Goal: Information Seeking & Learning: Learn about a topic

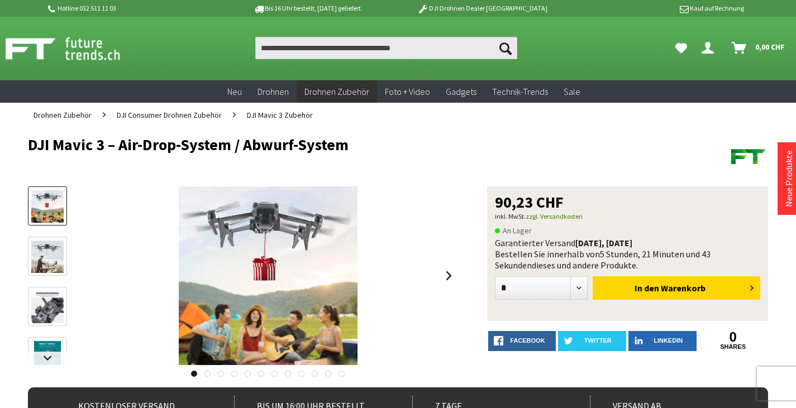
click at [0, 0] on div at bounding box center [0, 0] width 0 height 0
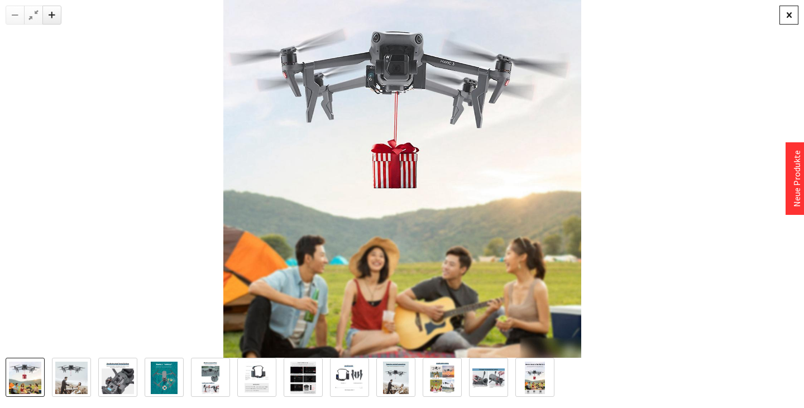
drag, startPoint x: 787, startPoint y: 91, endPoint x: 791, endPoint y: 18, distance: 73.3
click at [791, 18] on div at bounding box center [789, 15] width 19 height 19
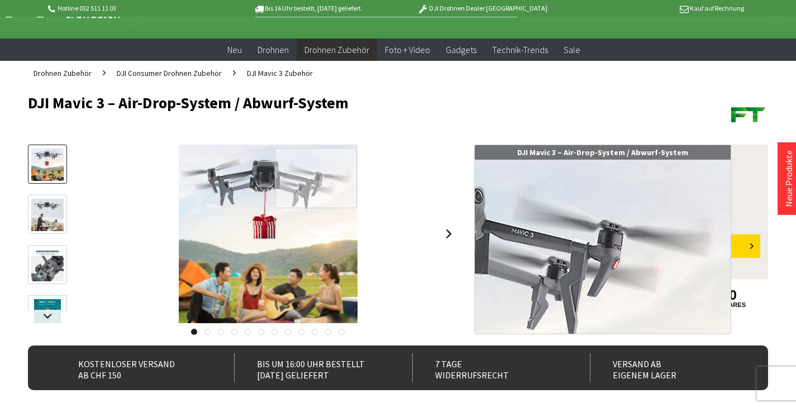
scroll to position [56, 0]
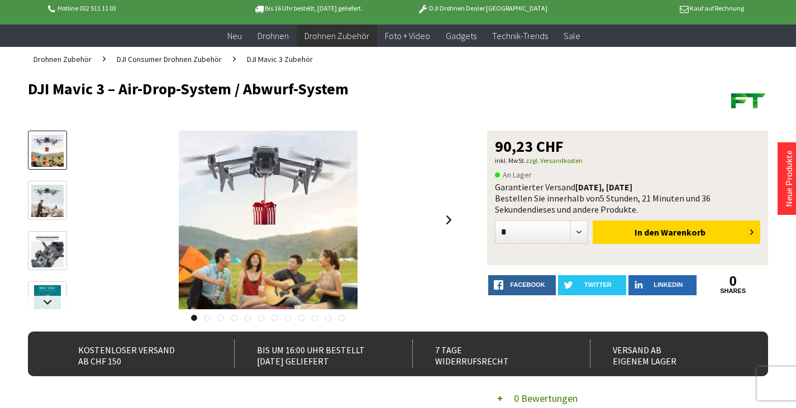
click at [64, 194] on link at bounding box center [47, 200] width 39 height 39
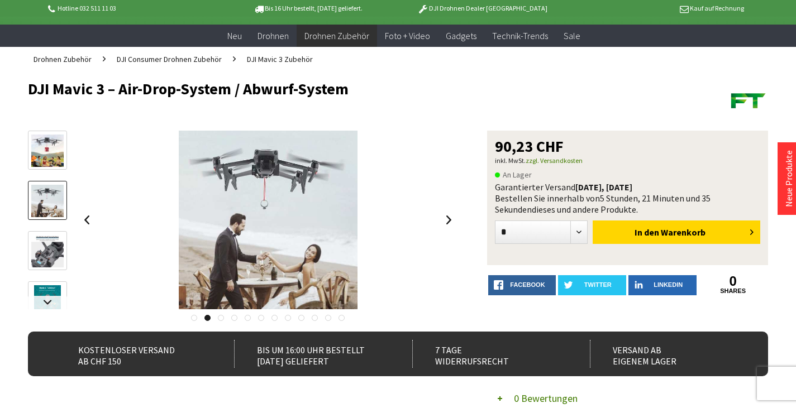
click at [60, 235] on link at bounding box center [47, 250] width 39 height 39
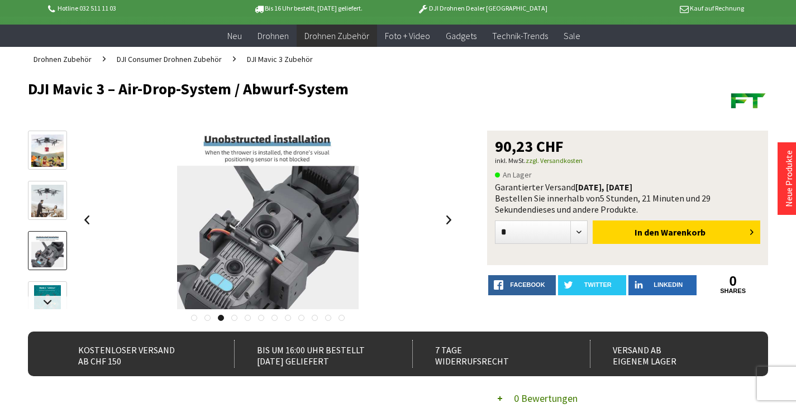
click at [51, 285] on link at bounding box center [47, 301] width 39 height 39
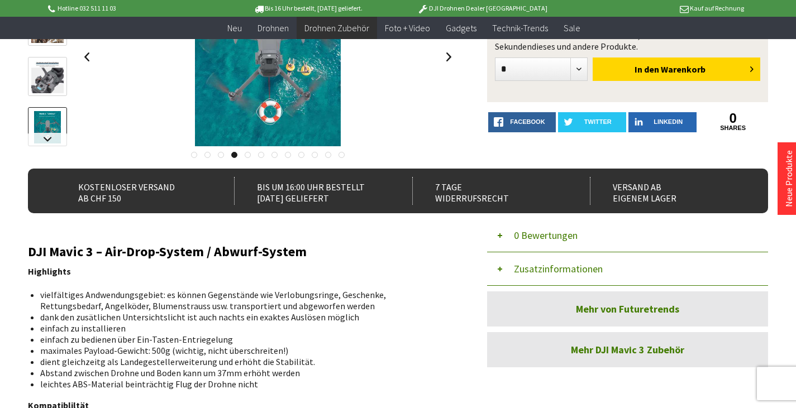
scroll to position [112, 0]
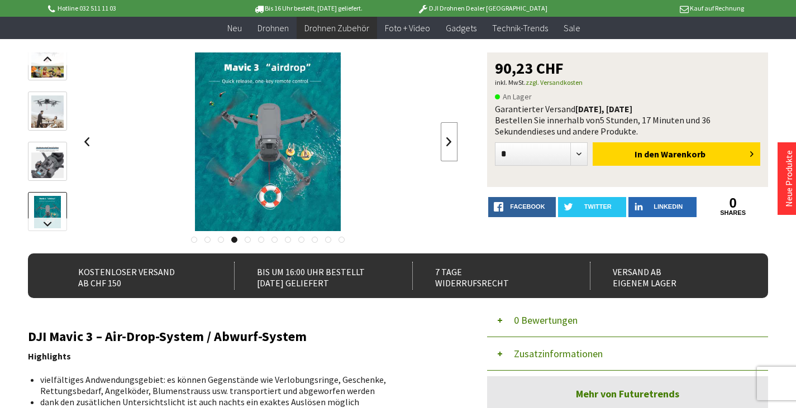
click at [444, 145] on link at bounding box center [449, 141] width 17 height 39
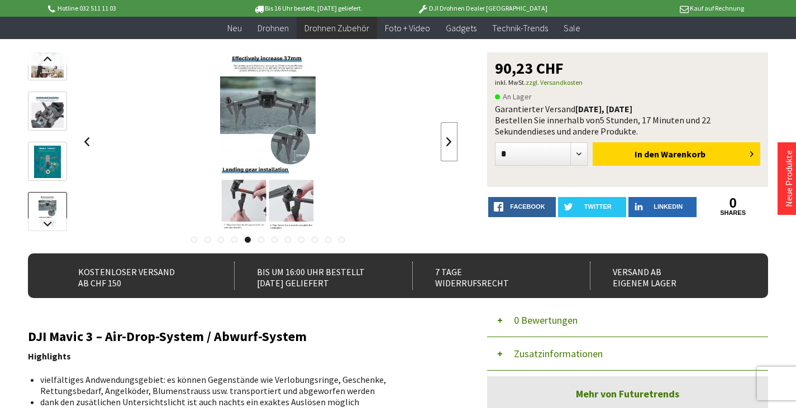
click at [456, 139] on link at bounding box center [449, 141] width 17 height 39
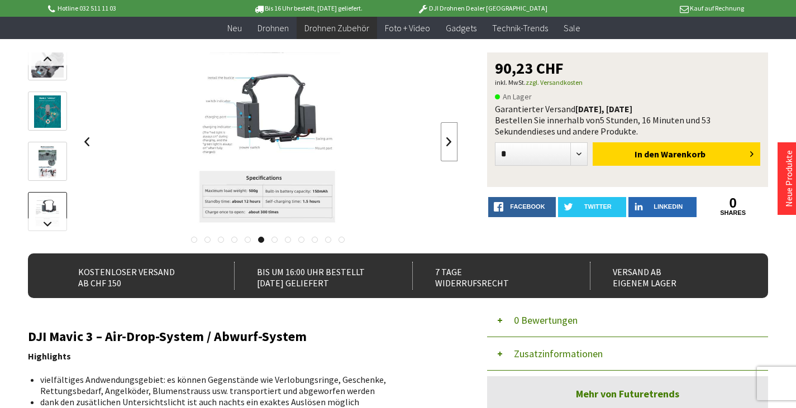
click at [447, 141] on link at bounding box center [449, 141] width 17 height 39
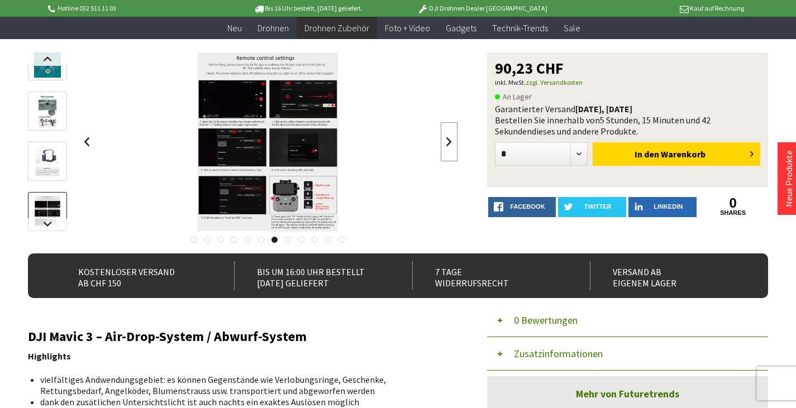
click at [444, 142] on link at bounding box center [449, 141] width 17 height 39
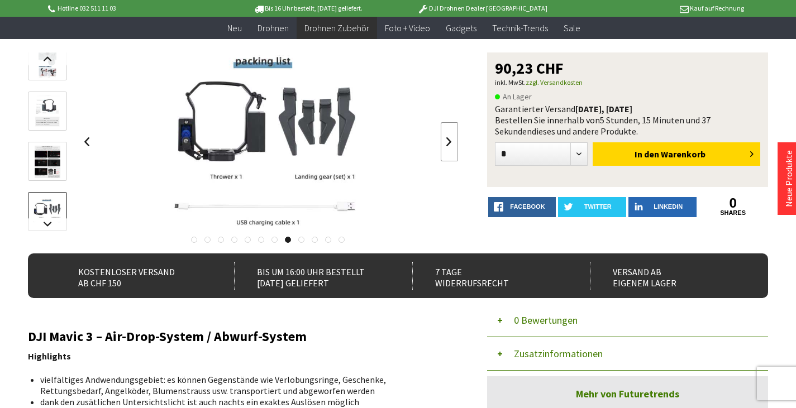
click at [440, 142] on div at bounding box center [267, 142] width 379 height 179
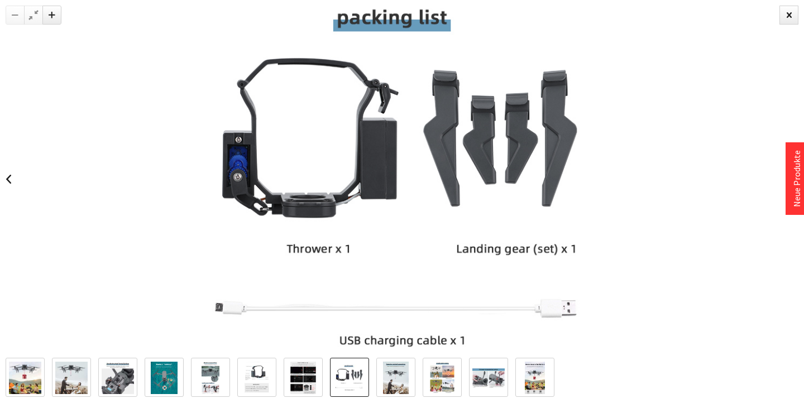
click at [345, 373] on img at bounding box center [349, 378] width 32 height 27
click at [407, 377] on img at bounding box center [396, 378] width 26 height 32
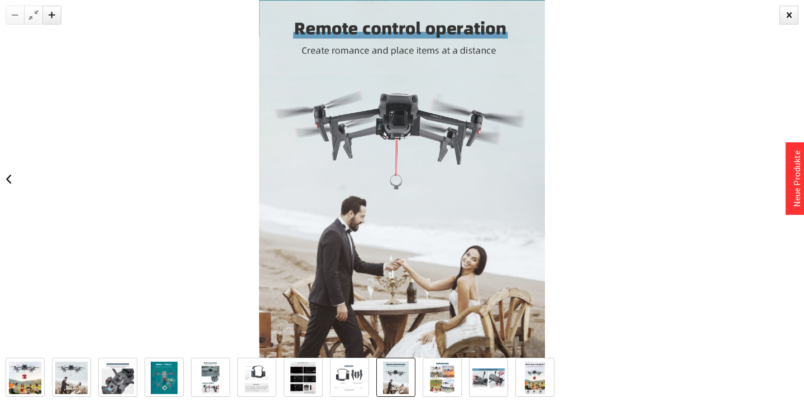
click at [431, 375] on img at bounding box center [442, 378] width 25 height 32
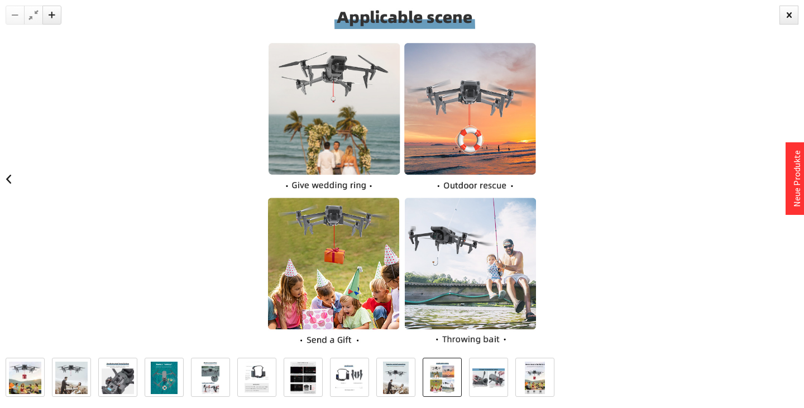
click at [484, 376] on img at bounding box center [489, 379] width 32 height 20
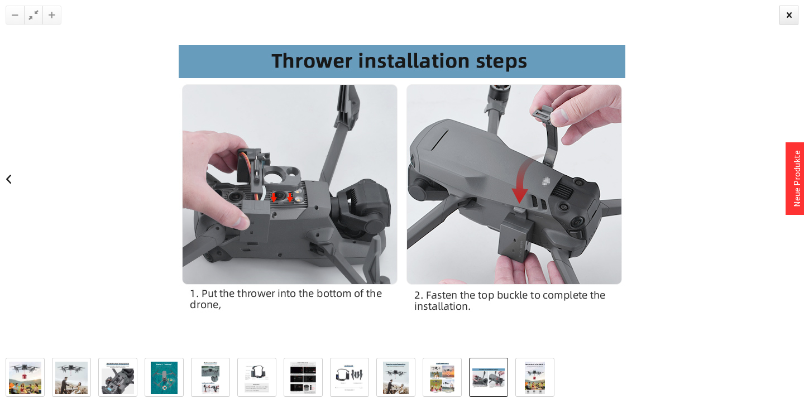
click at [456, 382] on link at bounding box center [442, 377] width 39 height 39
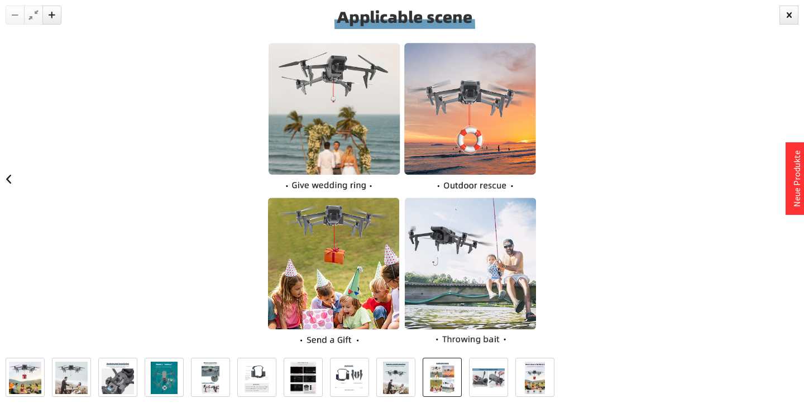
click at [456, 390] on link at bounding box center [442, 377] width 39 height 39
click at [486, 382] on img at bounding box center [489, 379] width 32 height 20
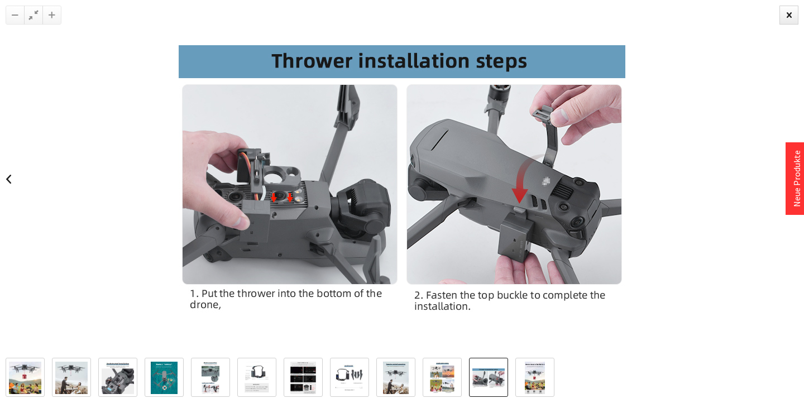
click at [534, 379] on img at bounding box center [535, 378] width 20 height 32
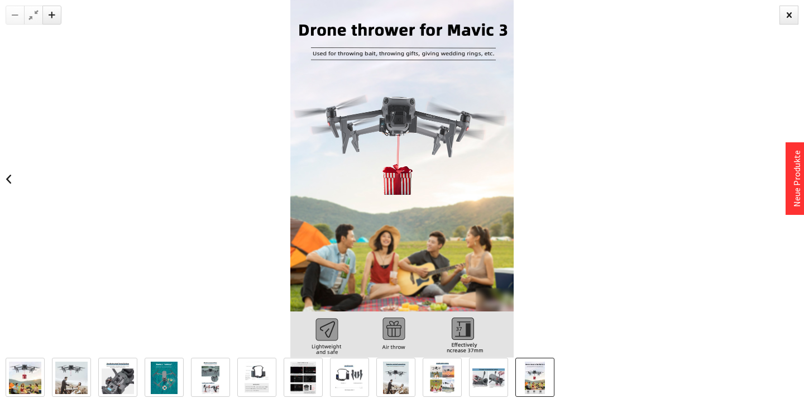
click at [540, 379] on img at bounding box center [535, 378] width 20 height 32
click at [486, 380] on img at bounding box center [489, 379] width 32 height 20
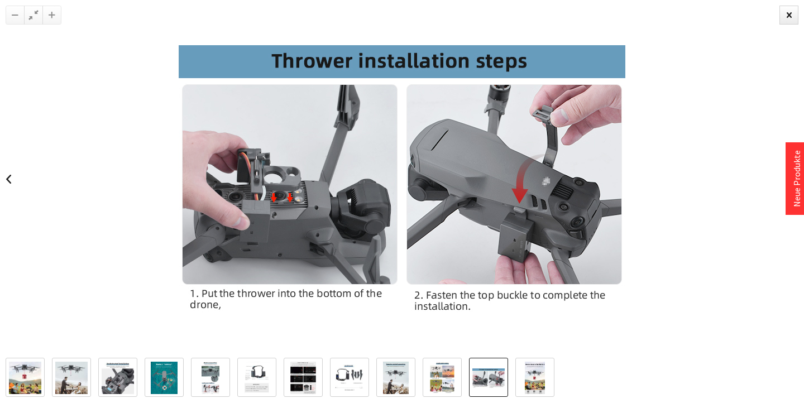
click at [437, 377] on img at bounding box center [442, 378] width 25 height 32
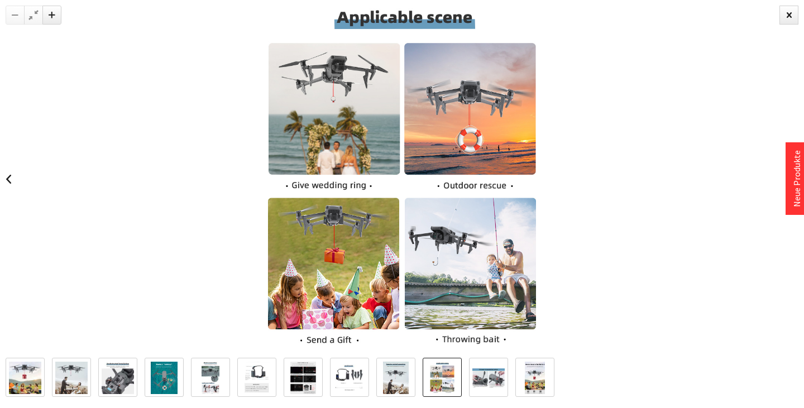
click at [411, 377] on link at bounding box center [396, 377] width 39 height 39
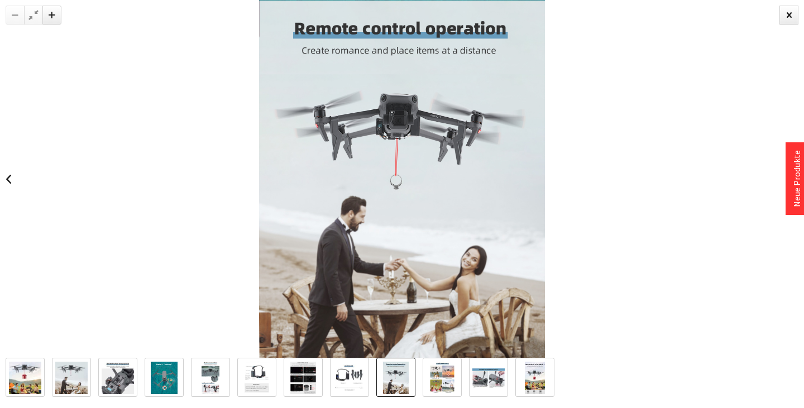
click at [451, 374] on img at bounding box center [442, 378] width 25 height 32
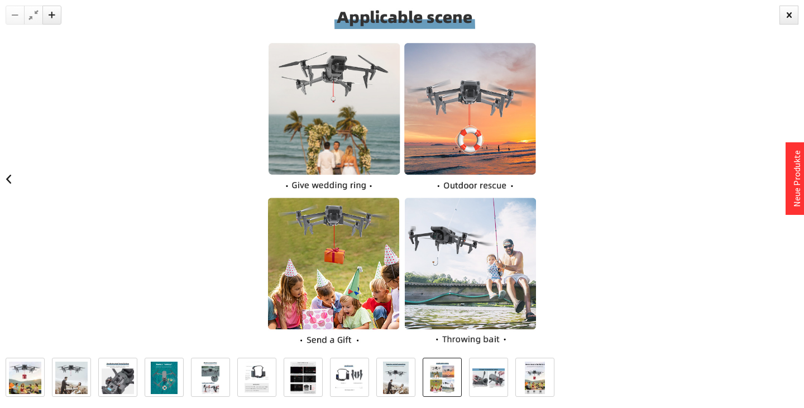
click at [387, 377] on img at bounding box center [396, 378] width 26 height 32
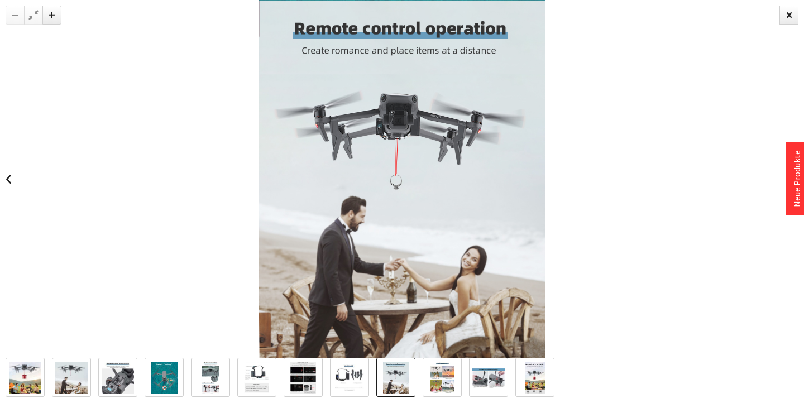
click at [364, 377] on img at bounding box center [349, 378] width 32 height 27
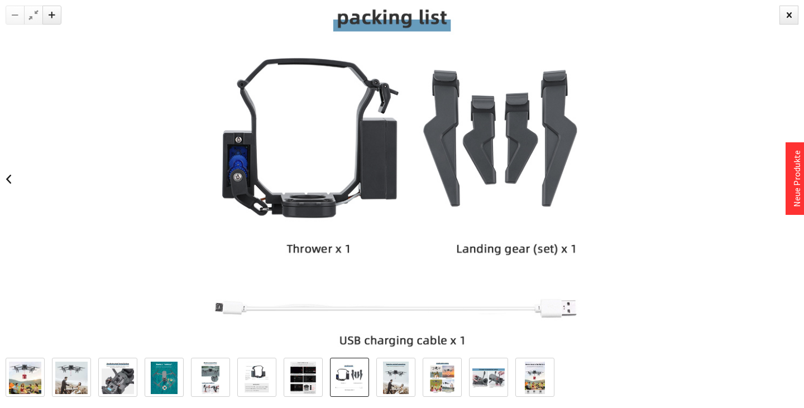
click at [322, 376] on link at bounding box center [303, 377] width 39 height 39
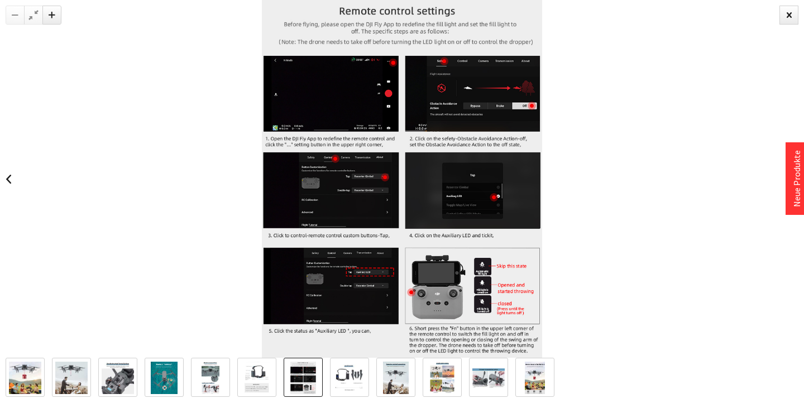
click at [262, 377] on img at bounding box center [257, 378] width 26 height 32
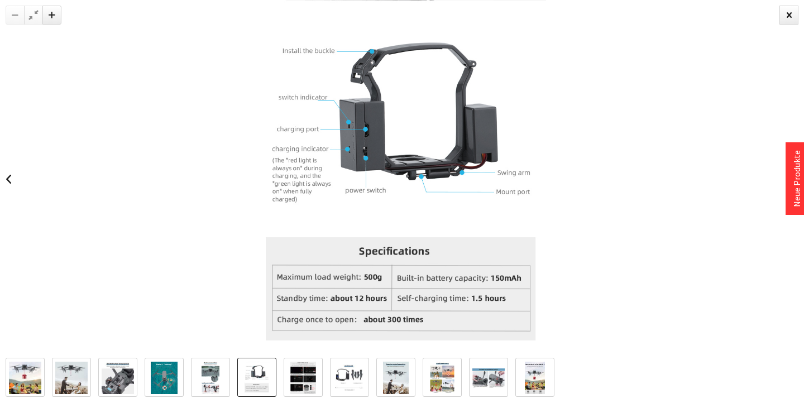
click at [230, 377] on link at bounding box center [210, 377] width 39 height 39
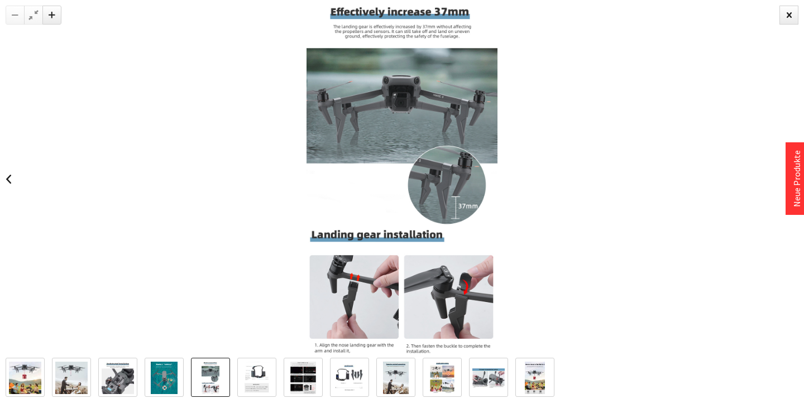
click at [169, 374] on img at bounding box center [164, 378] width 26 height 32
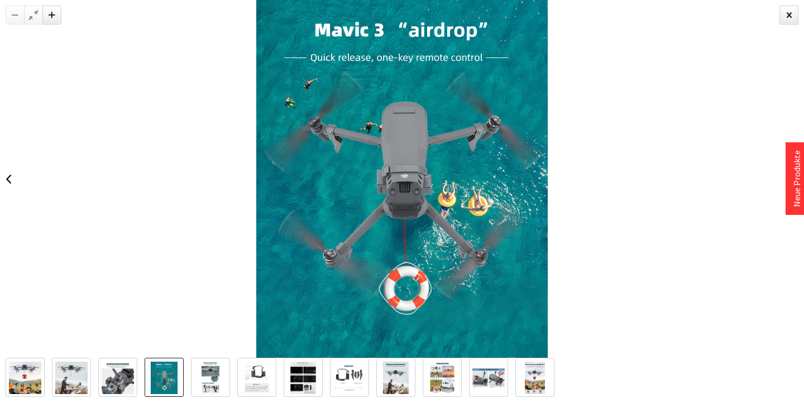
click at [109, 374] on img at bounding box center [118, 379] width 32 height 32
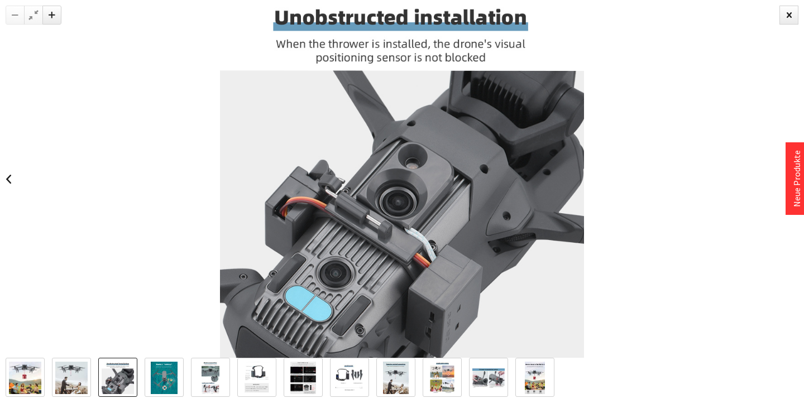
click at [107, 373] on img at bounding box center [118, 379] width 32 height 32
click at [71, 371] on img at bounding box center [71, 378] width 32 height 32
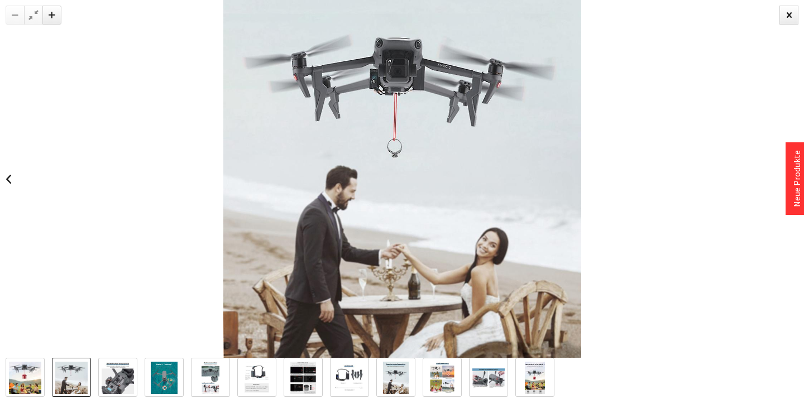
click at [41, 370] on img at bounding box center [25, 378] width 32 height 32
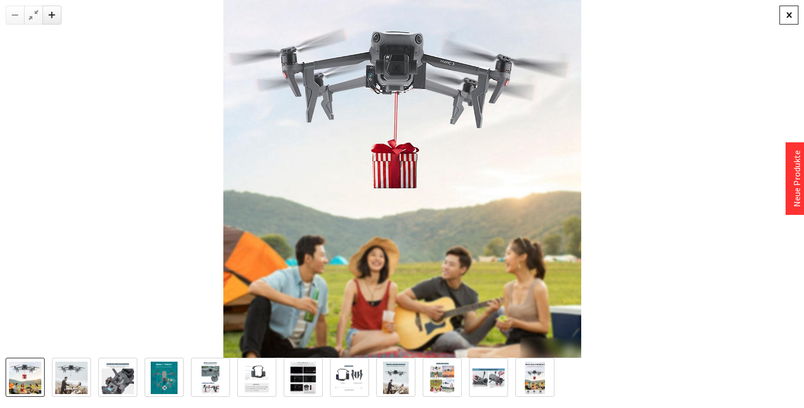
click at [792, 10] on div at bounding box center [789, 15] width 19 height 19
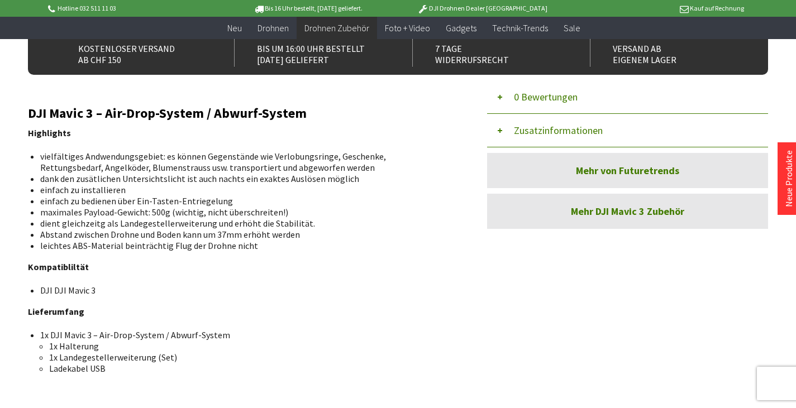
scroll to position [503, 0]
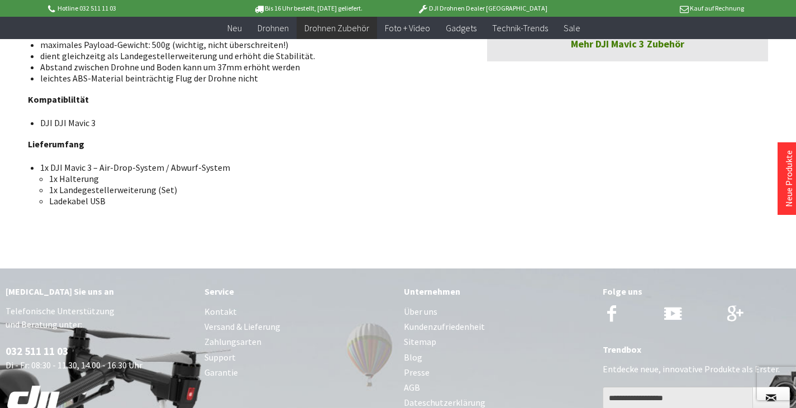
drag, startPoint x: 525, startPoint y: 193, endPoint x: 301, endPoint y: 134, distance: 231.7
click at [301, 134] on div "DJI Mavic 3 – Air-Drop-System / Abwurf-System Highlights vielfältiges Andwendun…" at bounding box center [243, 73] width 430 height 268
